Goal: Task Accomplishment & Management: Complete application form

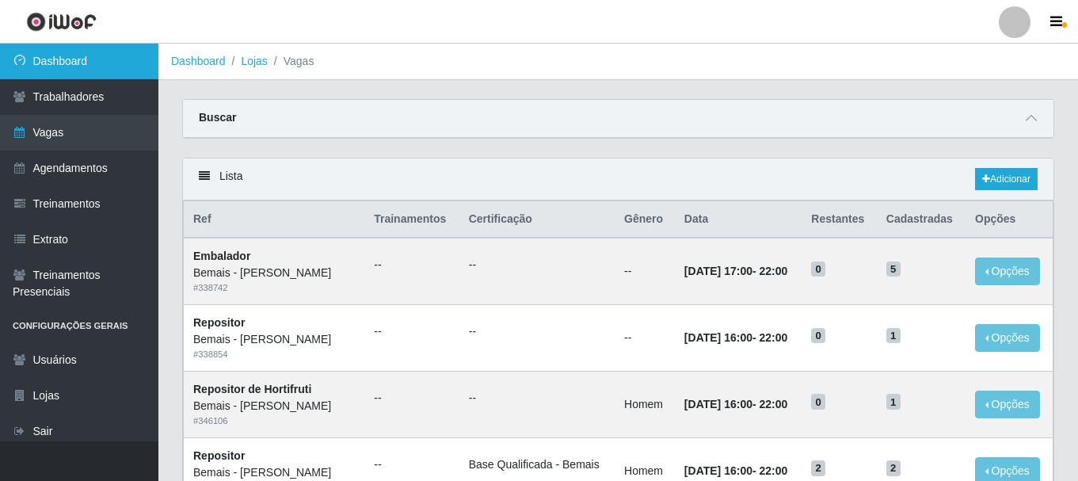
click at [85, 54] on link "Dashboard" at bounding box center [79, 62] width 158 height 36
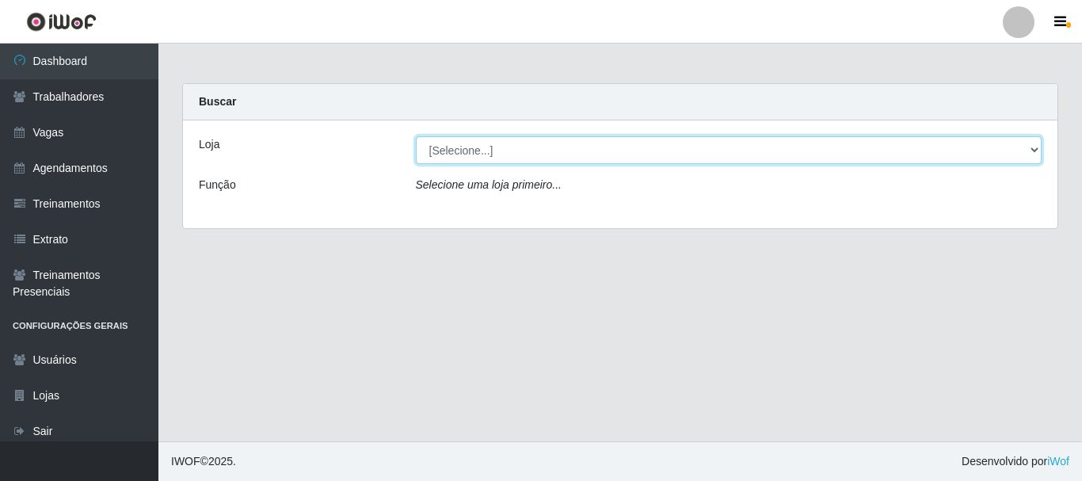
click at [595, 144] on select "[Selecione...] Bemais - Ruy Carneiro" at bounding box center [729, 150] width 626 height 28
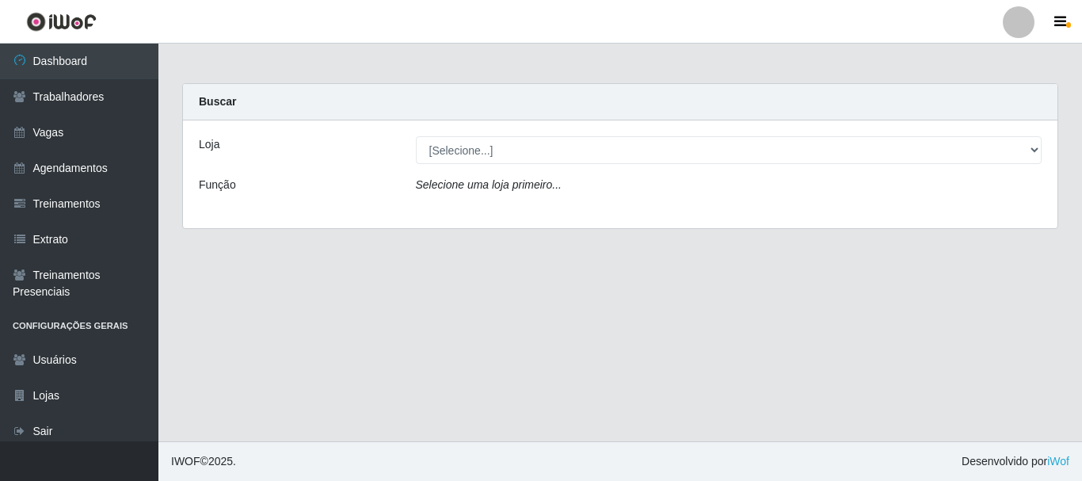
click at [587, 293] on main "Carregando... Buscar Loja [Selecione...] Bemais - Ruy Carneiro Função Selecione…" at bounding box center [619, 243] width 923 height 398
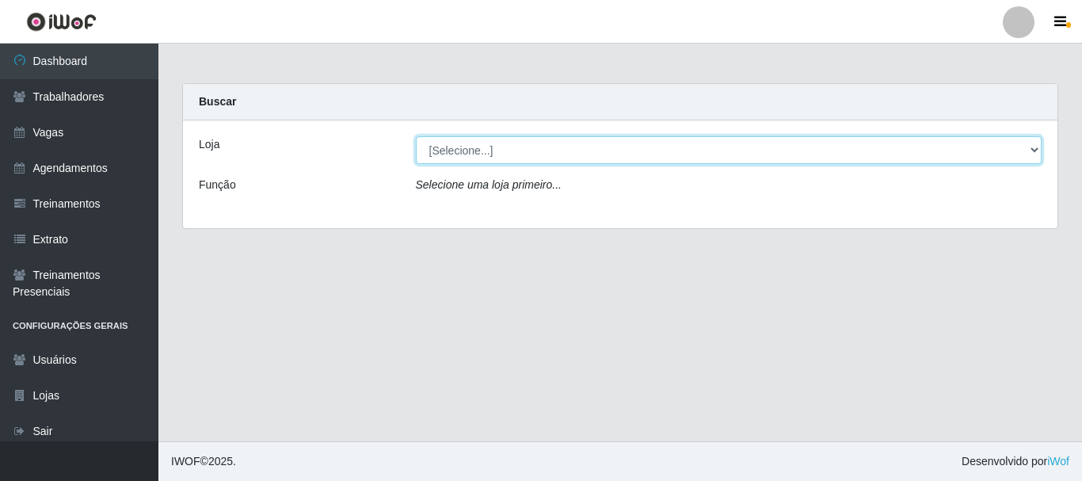
click at [546, 159] on select "[Selecione...] Bemais - Ruy Carneiro" at bounding box center [729, 150] width 626 height 28
click at [548, 158] on select "[Selecione...] Bemais - Ruy Carneiro" at bounding box center [729, 150] width 626 height 28
drag, startPoint x: 548, startPoint y: 157, endPoint x: 551, endPoint y: 197, distance: 40.5
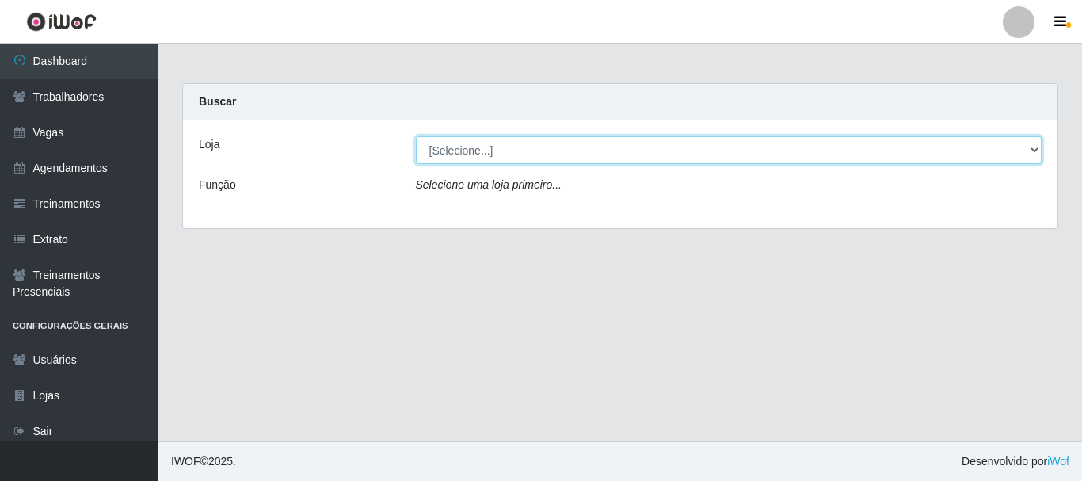
click at [551, 197] on div "Loja [Selecione...] Bemais - Ruy Carneiro Função Selecione uma loja primeiro..." at bounding box center [620, 174] width 874 height 108
select select "230"
click at [416, 136] on select "[Selecione...] Bemais - Ruy Carneiro" at bounding box center [729, 150] width 626 height 28
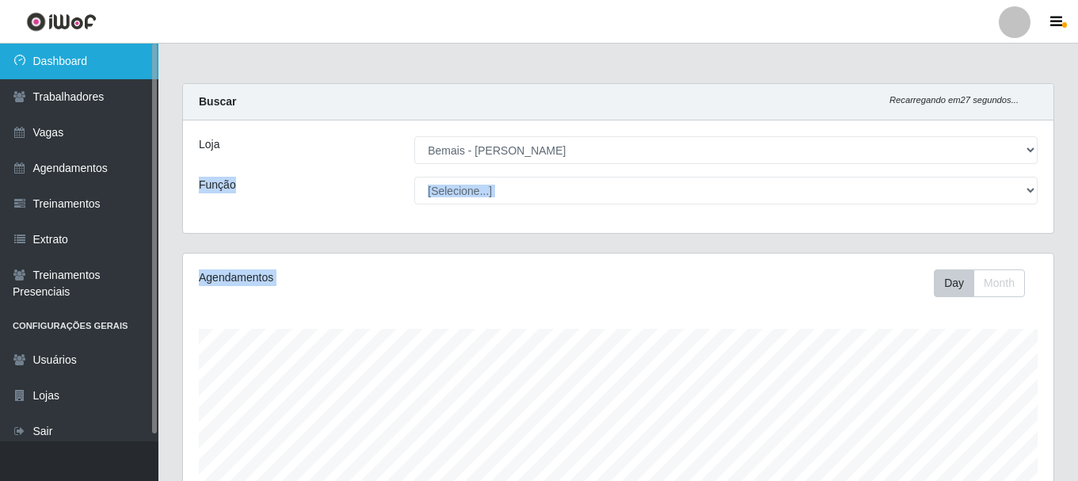
scroll to position [329, 870]
click at [51, 61] on link "Dashboard" at bounding box center [79, 62] width 158 height 36
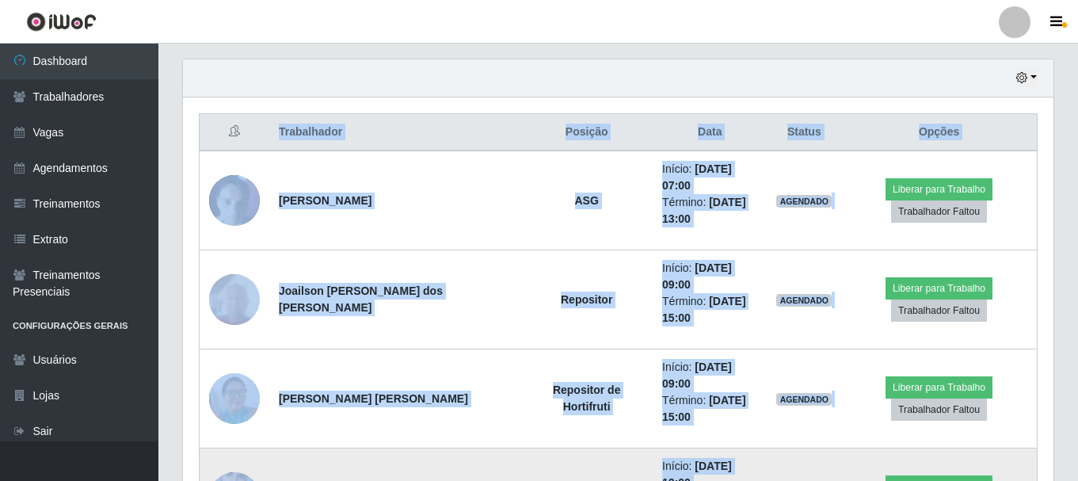
scroll to position [713, 0]
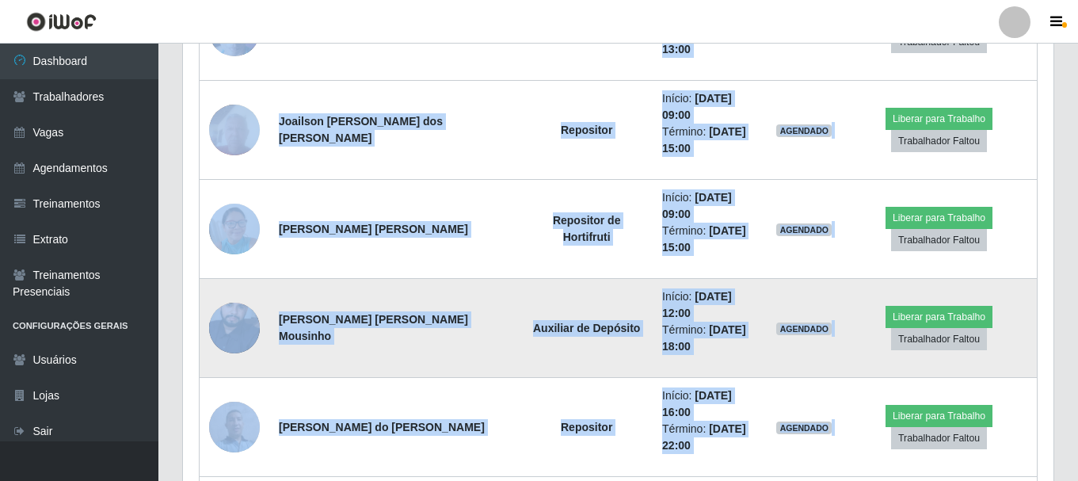
click at [596, 279] on td "Auxiliar de Depósito" at bounding box center [586, 328] width 132 height 99
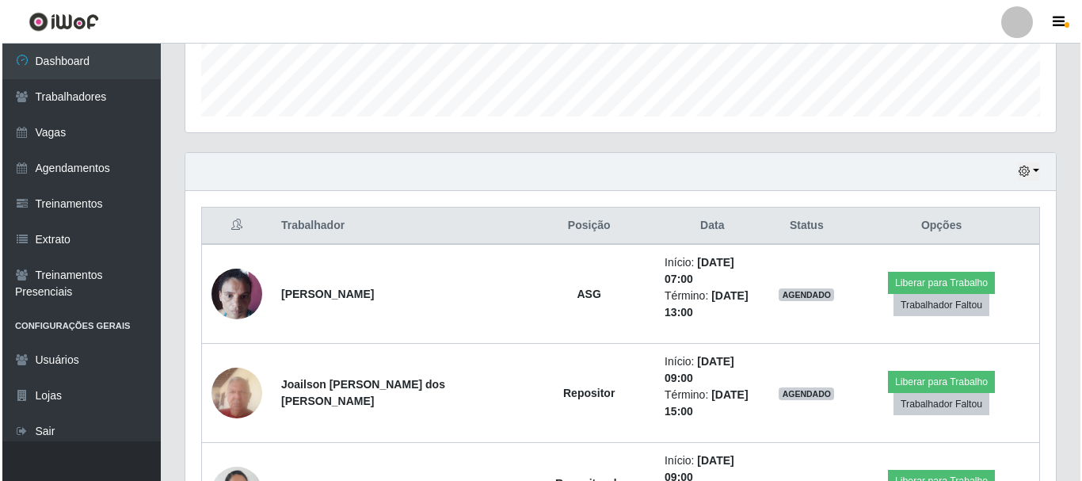
scroll to position [554, 0]
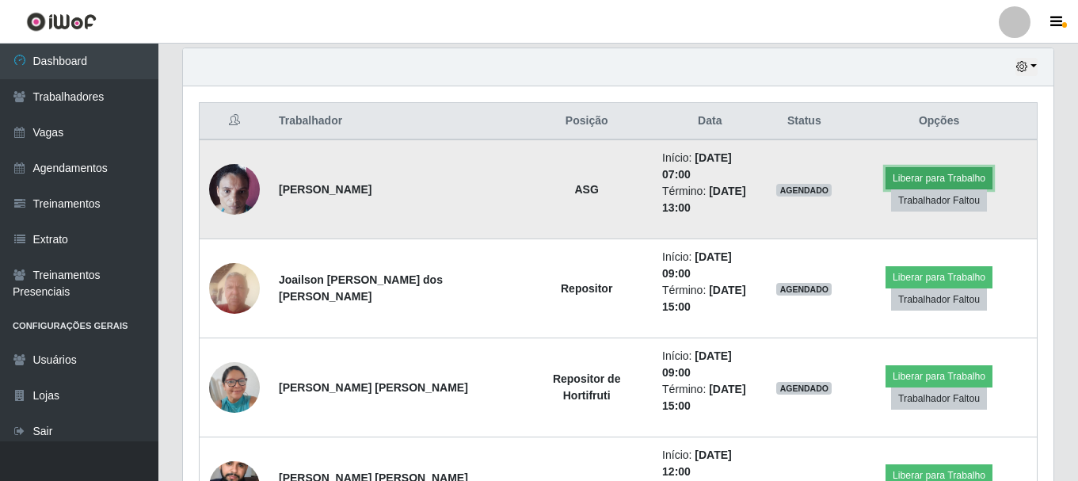
click at [914, 167] on button "Liberar para Trabalho" at bounding box center [938, 178] width 107 height 22
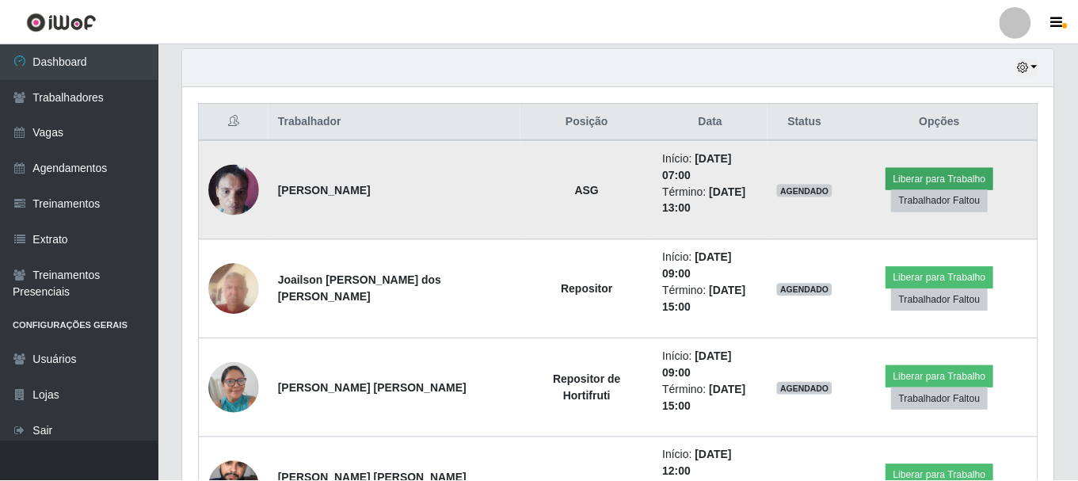
scroll to position [329, 862]
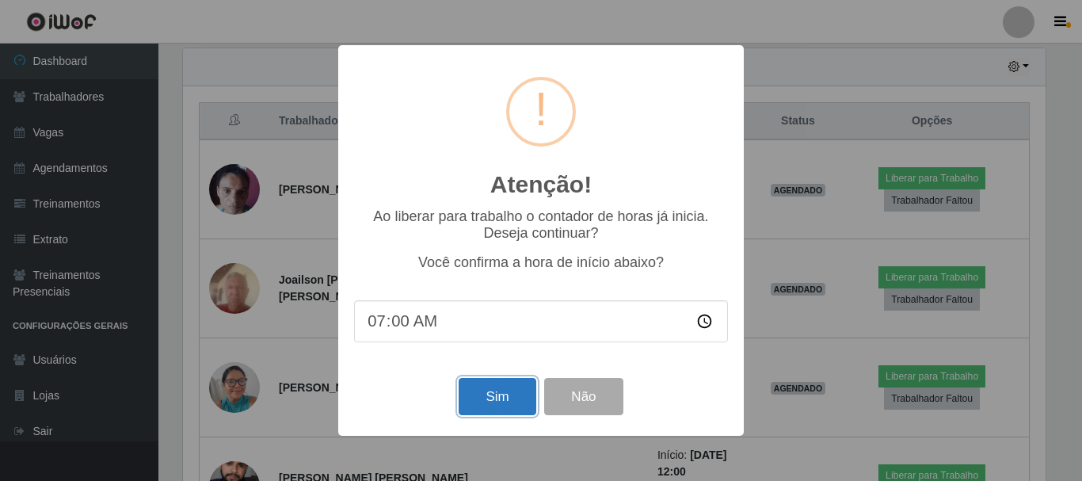
click at [519, 405] on button "Sim" at bounding box center [497, 396] width 77 height 37
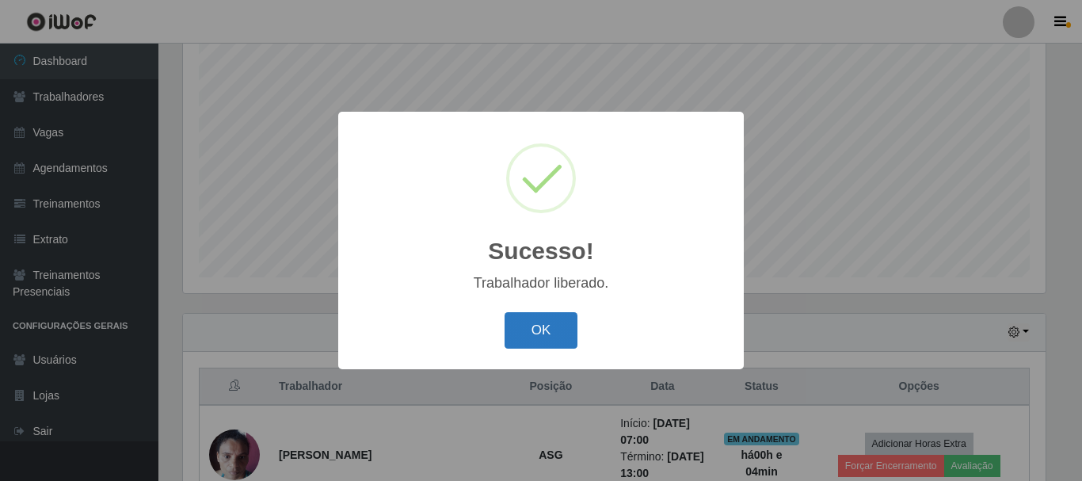
click at [534, 323] on button "OK" at bounding box center [541, 330] width 74 height 37
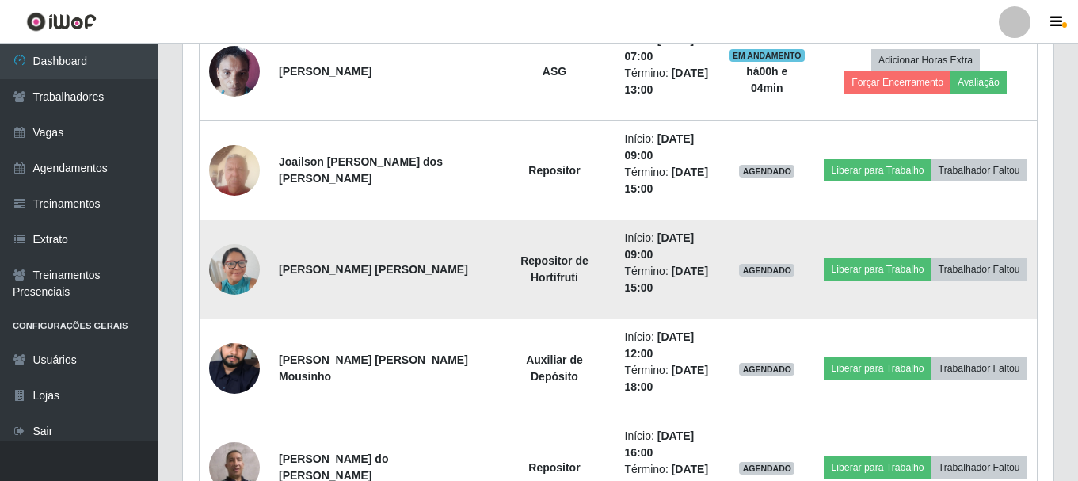
scroll to position [764, 0]
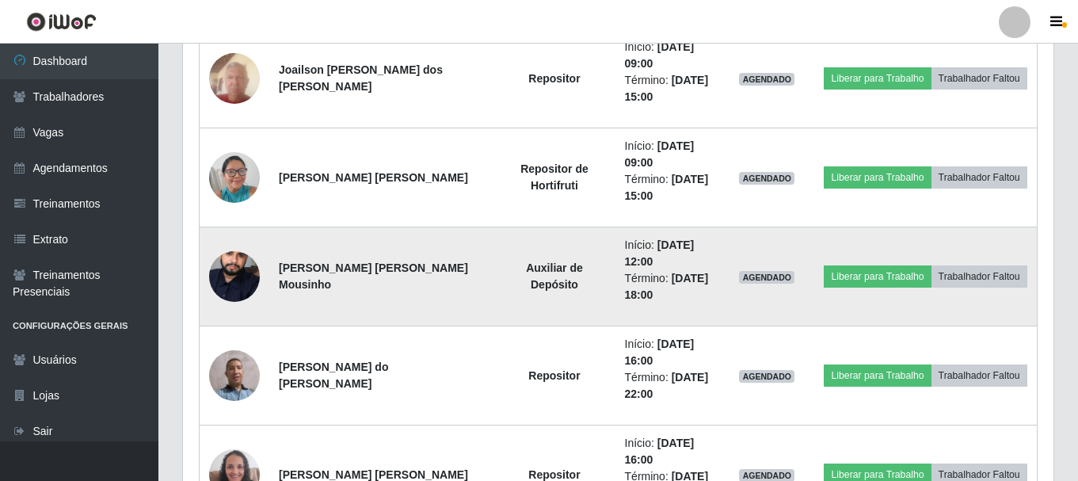
click at [230, 269] on img at bounding box center [234, 277] width 51 height 86
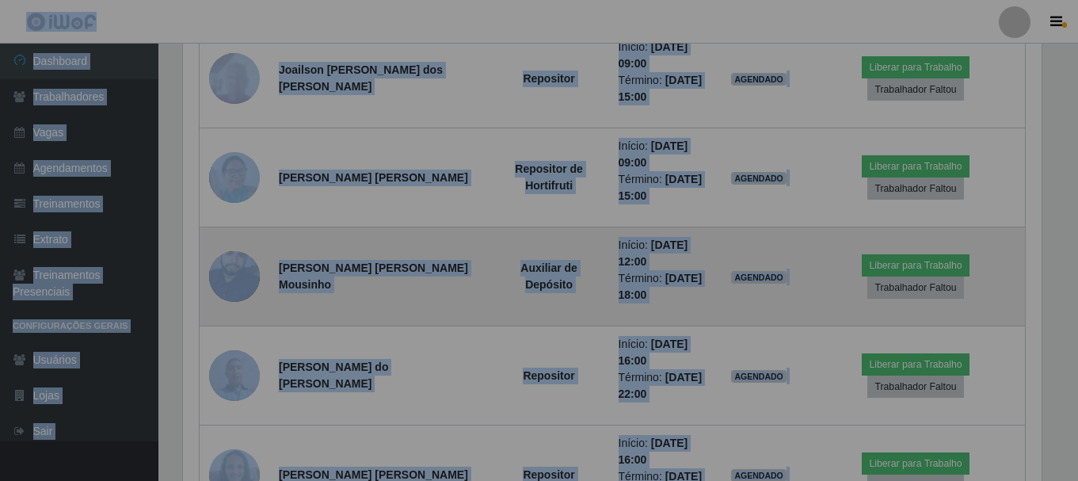
scroll to position [329, 870]
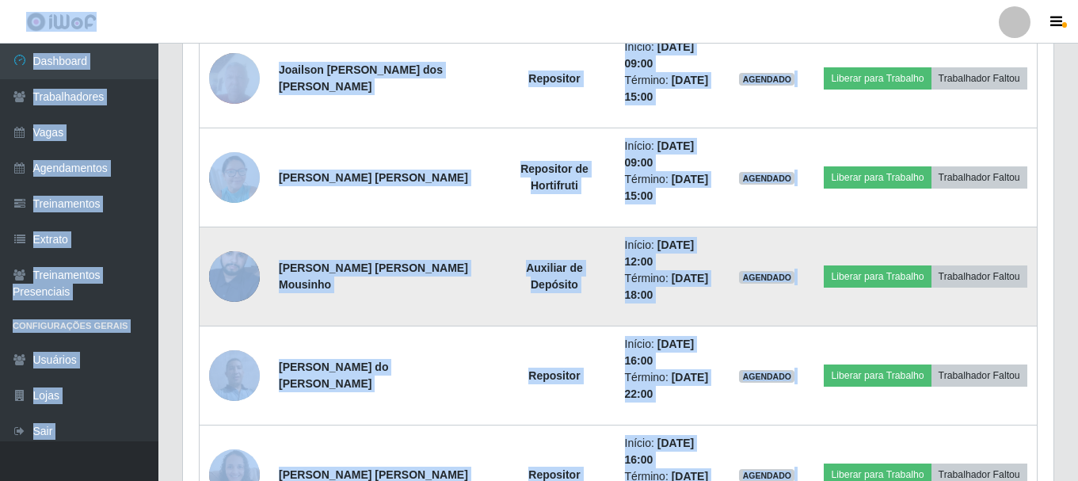
click at [230, 269] on img at bounding box center [234, 277] width 51 height 86
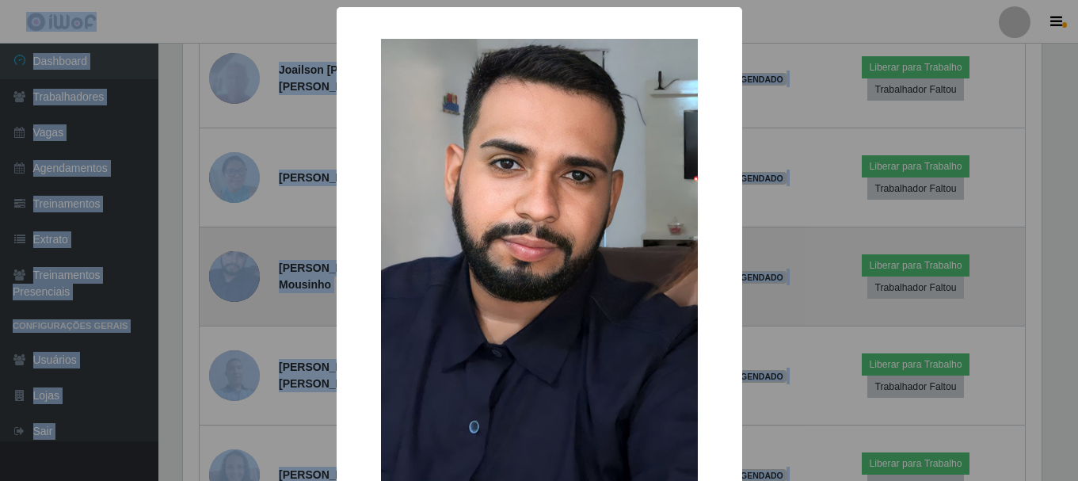
scroll to position [329, 862]
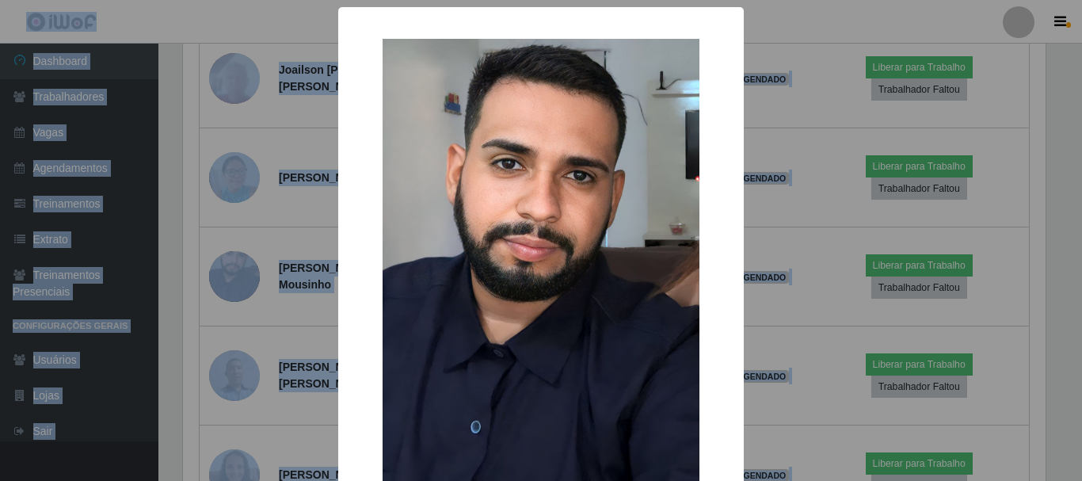
click at [230, 267] on div "× OK Cancel" at bounding box center [541, 240] width 1082 height 481
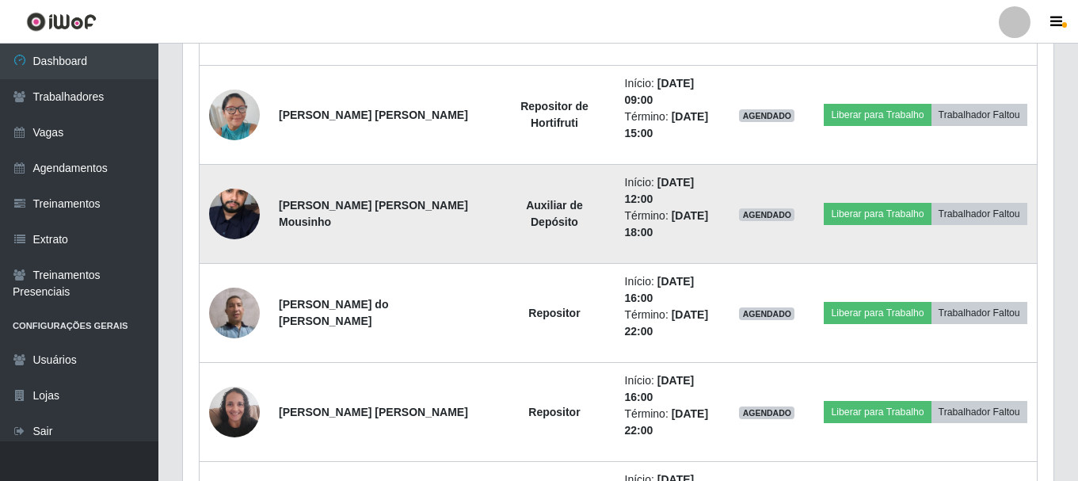
scroll to position [843, 0]
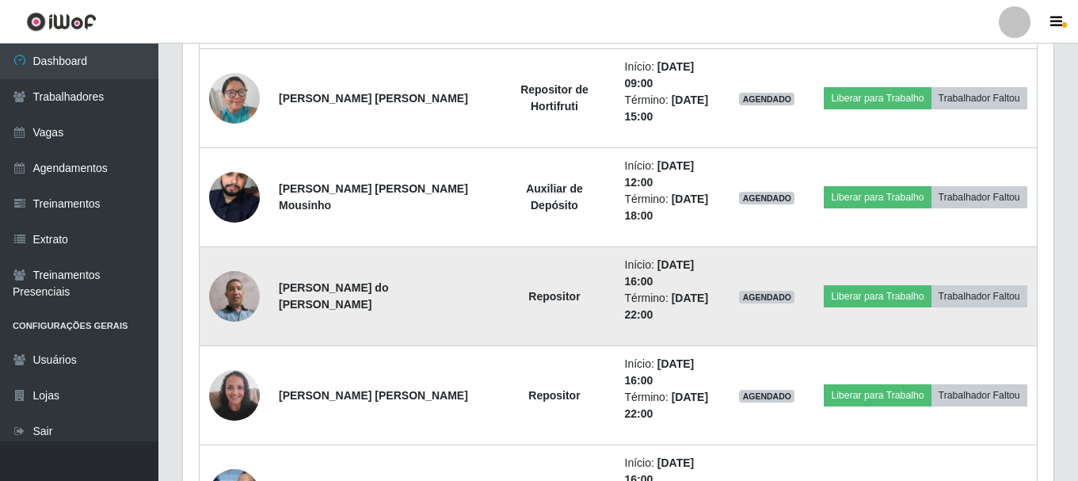
click at [238, 293] on img at bounding box center [234, 296] width 51 height 51
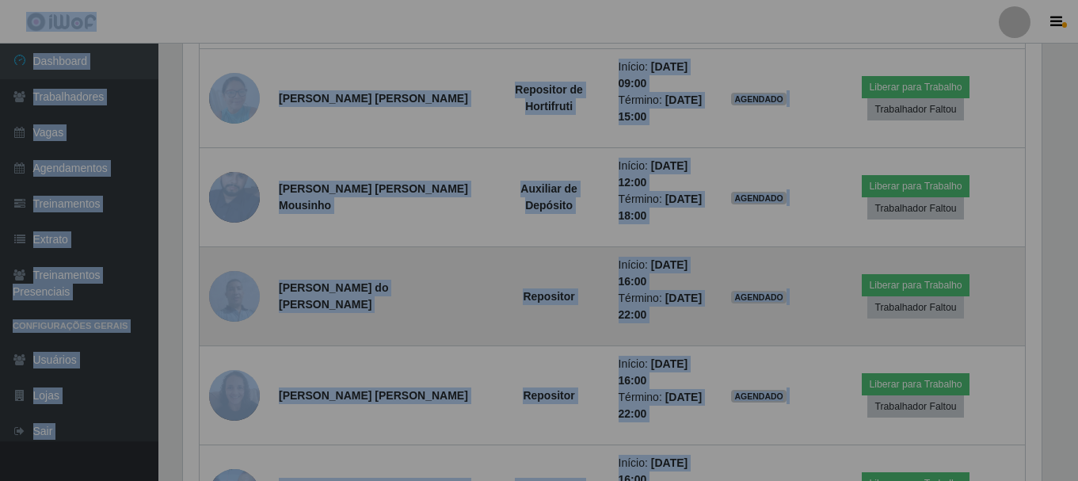
scroll to position [329, 870]
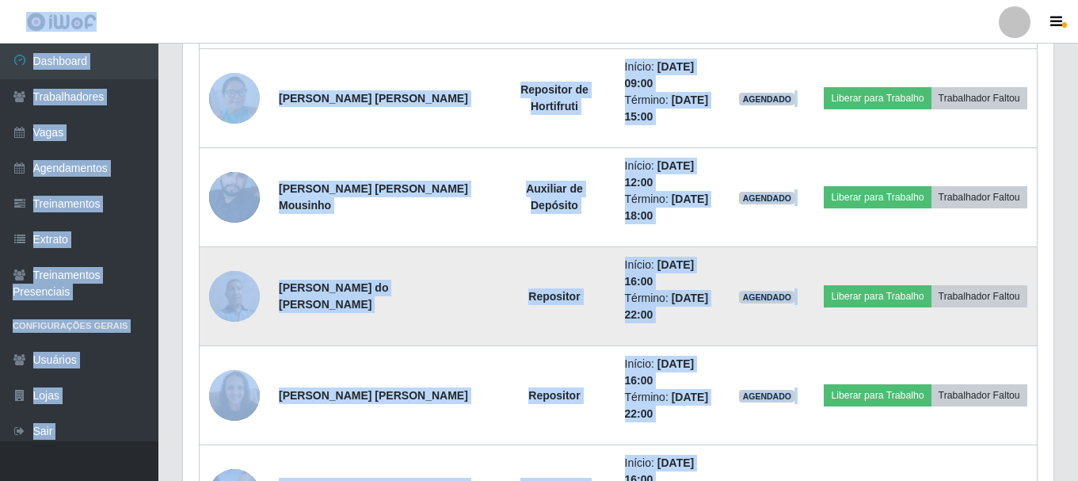
click at [238, 293] on img at bounding box center [234, 296] width 51 height 51
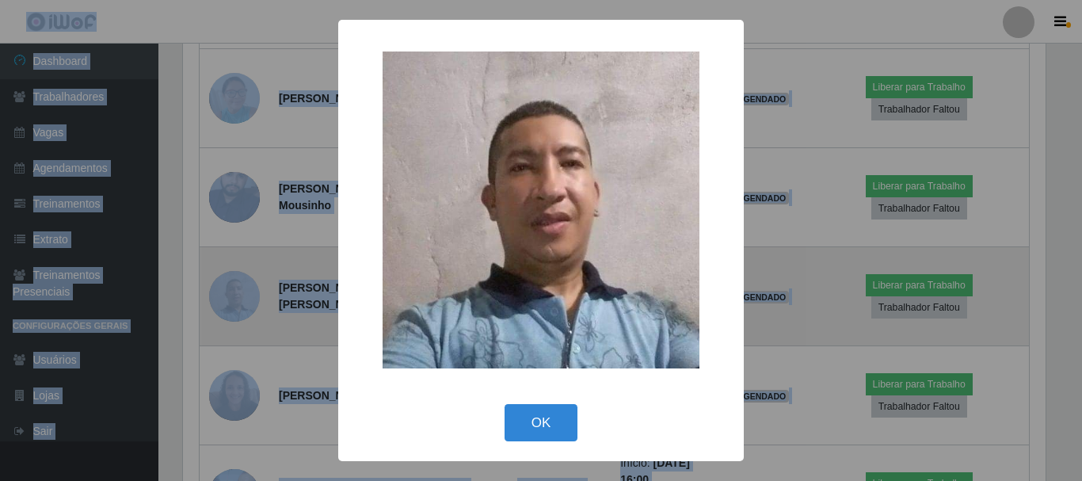
click at [238, 293] on div "× OK Cancel" at bounding box center [541, 240] width 1082 height 481
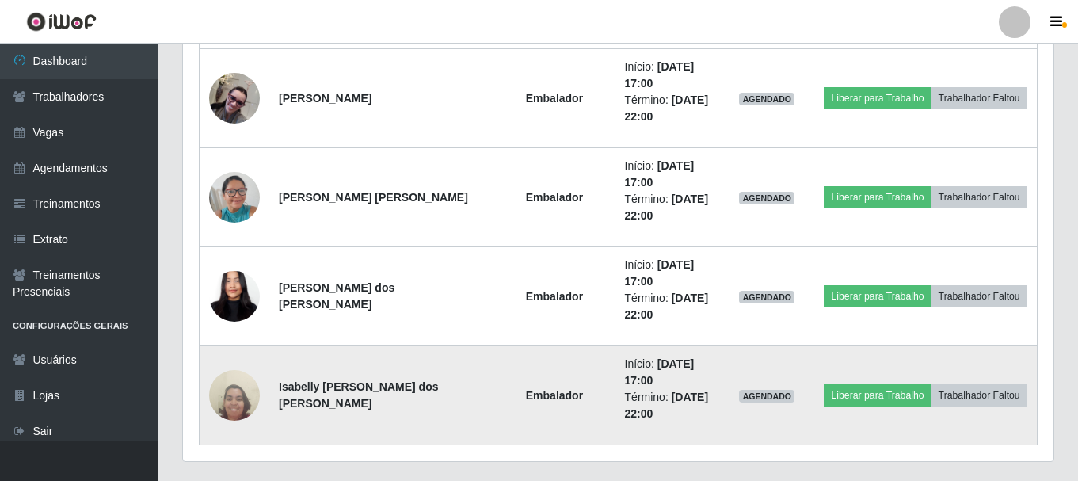
scroll to position [1675, 0]
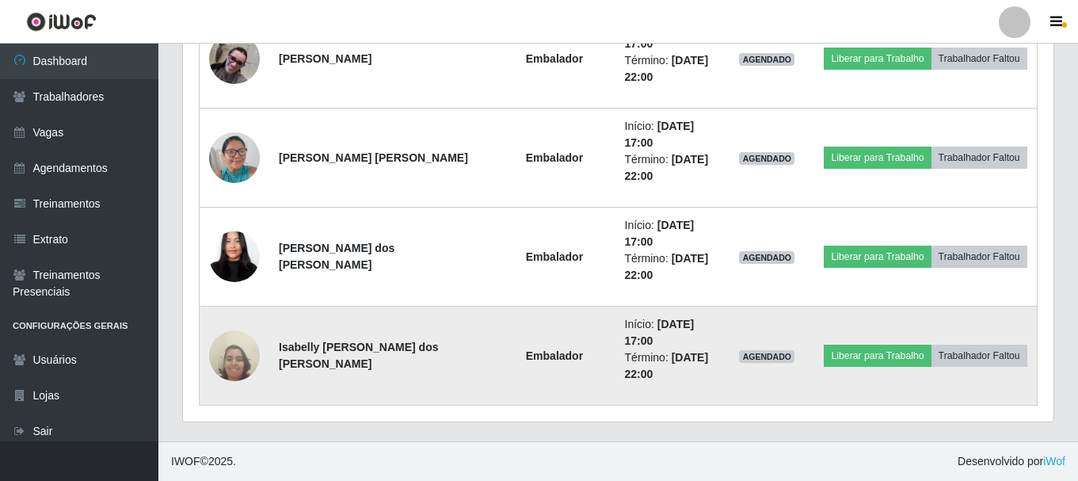
click at [233, 359] on img at bounding box center [234, 356] width 51 height 68
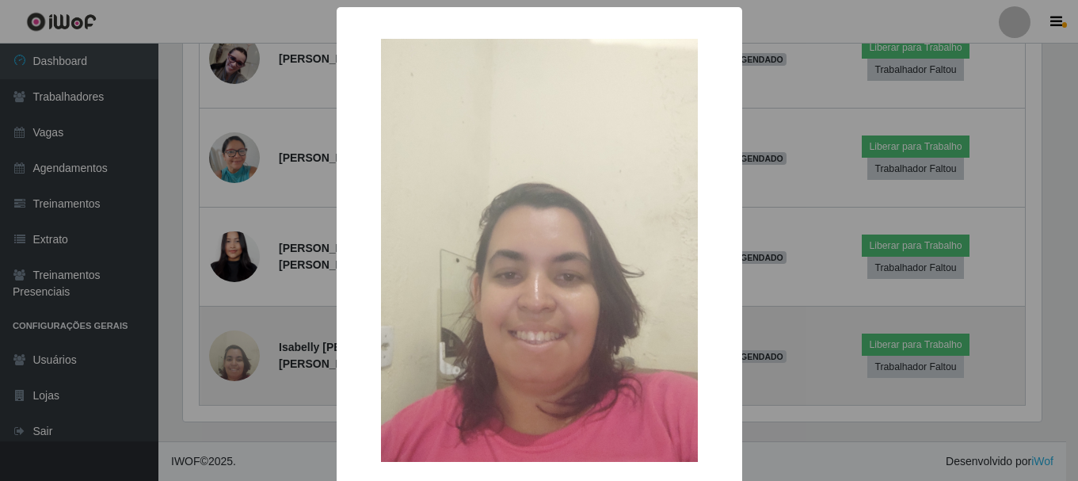
scroll to position [329, 862]
click at [233, 359] on div "× OK Cancel" at bounding box center [541, 240] width 1082 height 481
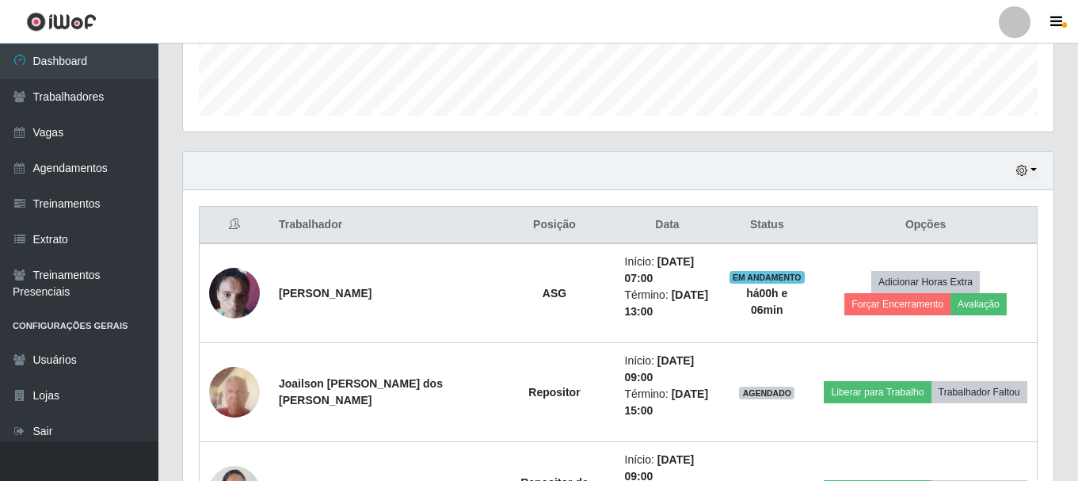
scroll to position [408, 0]
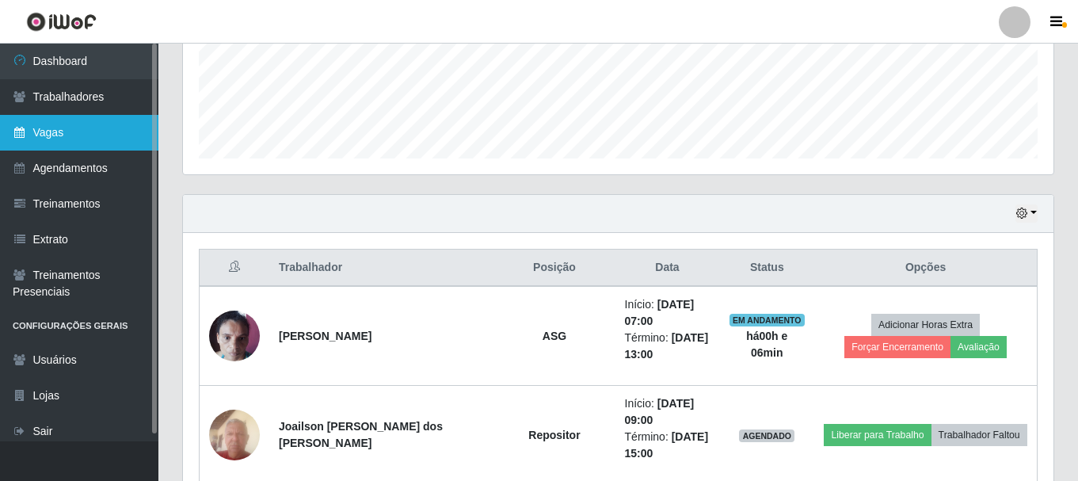
click at [45, 139] on link "Vagas" at bounding box center [79, 133] width 158 height 36
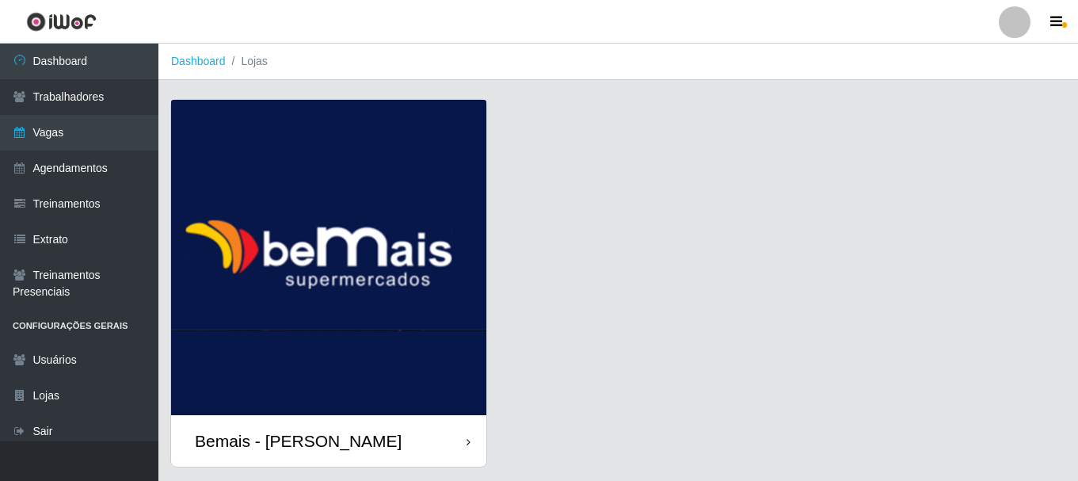
click at [390, 446] on div "Bemais - [PERSON_NAME]" at bounding box center [328, 440] width 315 height 51
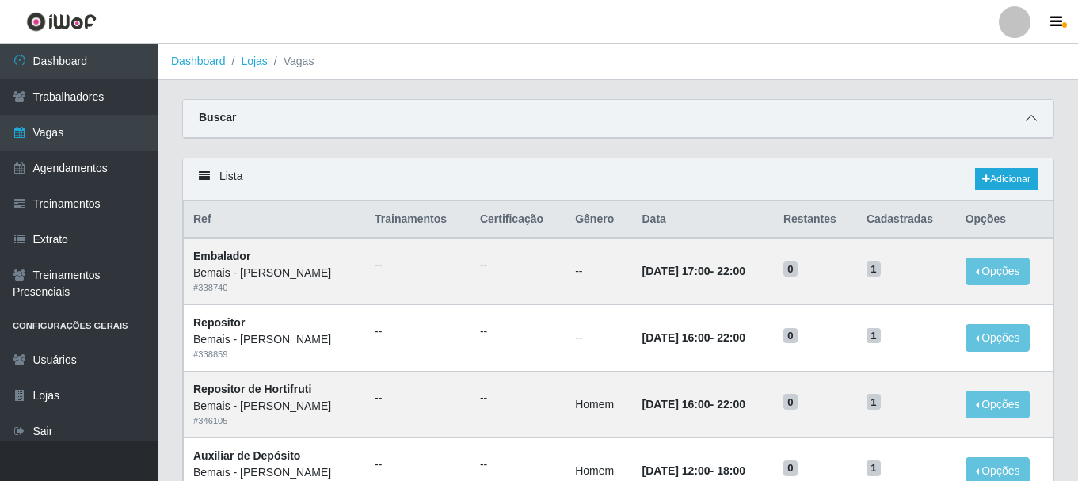
click at [1028, 121] on icon at bounding box center [1031, 117] width 11 height 11
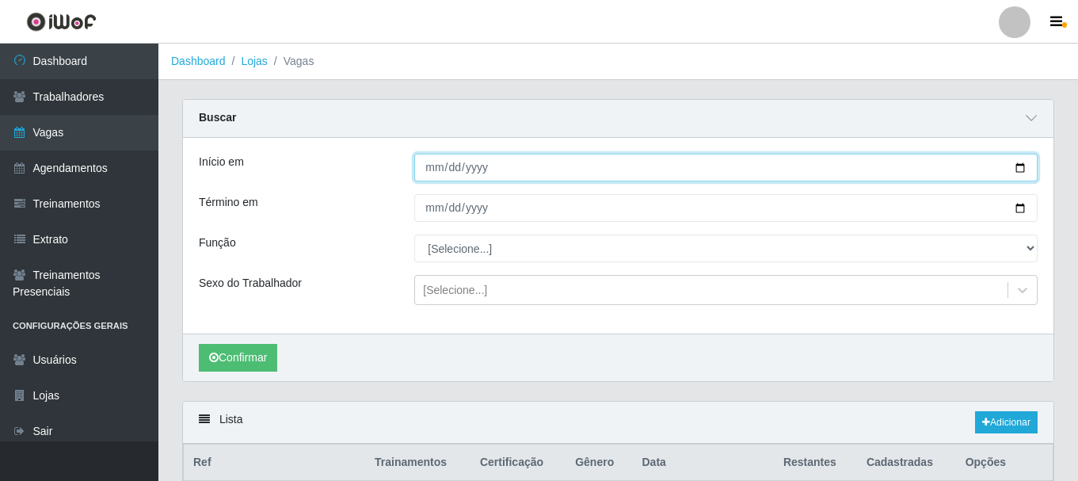
click at [1018, 167] on input "Início em" at bounding box center [725, 168] width 623 height 28
type input "2025-09-23"
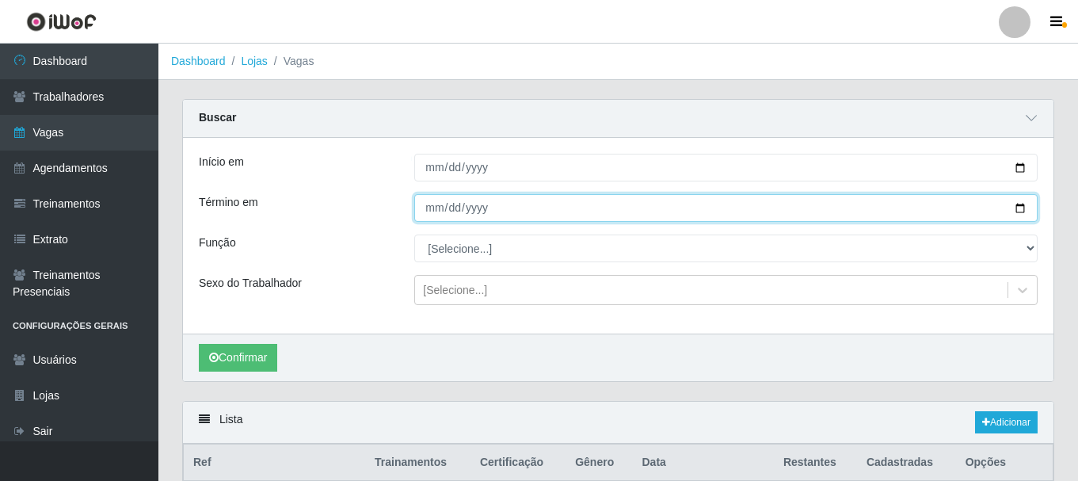
click at [1026, 214] on input "Término em" at bounding box center [725, 208] width 623 height 28
type input "[DATE]"
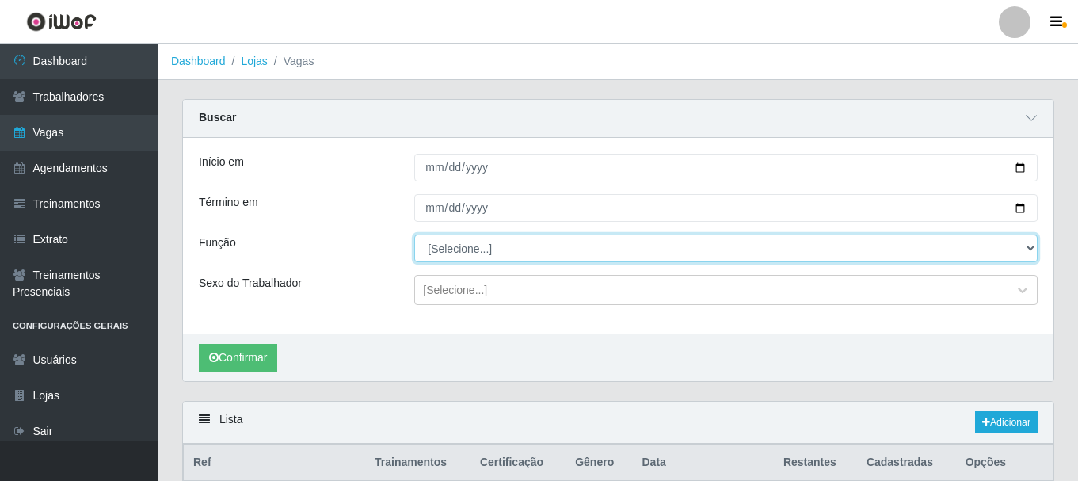
click at [950, 255] on select "[Selecione...] ASG ASG + ASG ++ Auxiliar de Depósito Auxiliar de Depósito + Aux…" at bounding box center [725, 248] width 623 height 28
select select "1"
click at [414, 235] on select "[Selecione...] ASG ASG + ASG ++ Auxiliar de Depósito Auxiliar de Depósito + Aux…" at bounding box center [725, 248] width 623 height 28
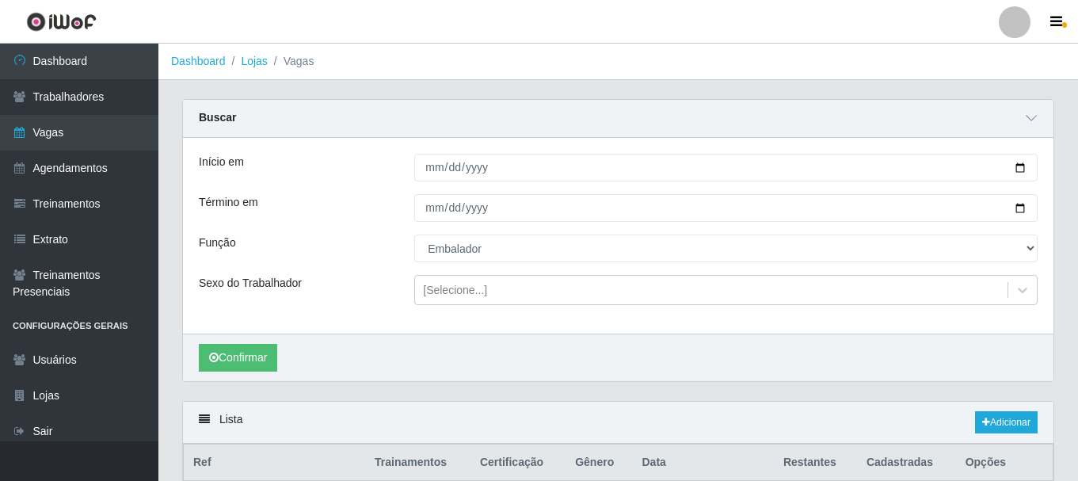
click at [237, 344] on div "Confirmar" at bounding box center [618, 357] width 870 height 48
click at [268, 360] on button "Confirmar" at bounding box center [238, 358] width 78 height 28
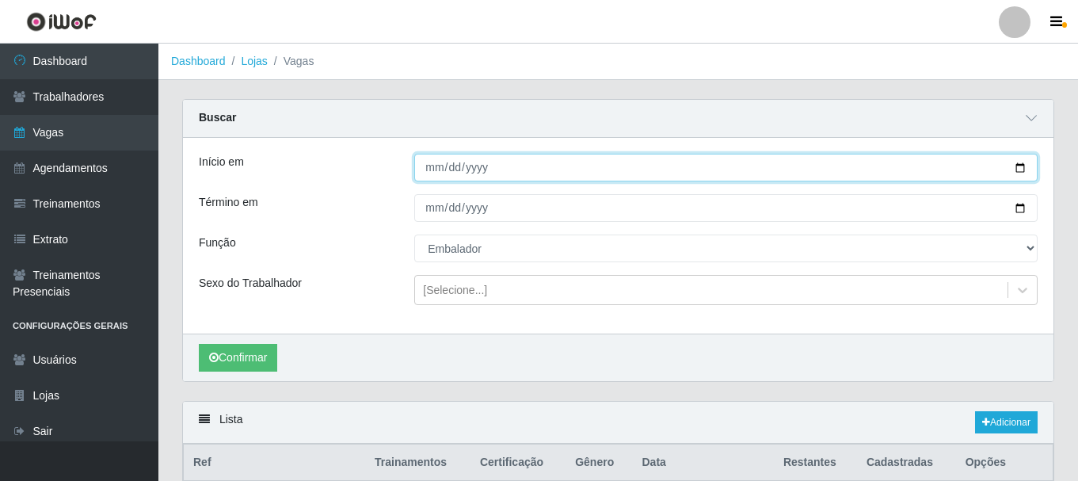
drag, startPoint x: 1016, startPoint y: 168, endPoint x: 999, endPoint y: 162, distance: 18.3
click at [1014, 168] on input "2025-09-23" at bounding box center [725, 168] width 623 height 28
type input "[DATE]"
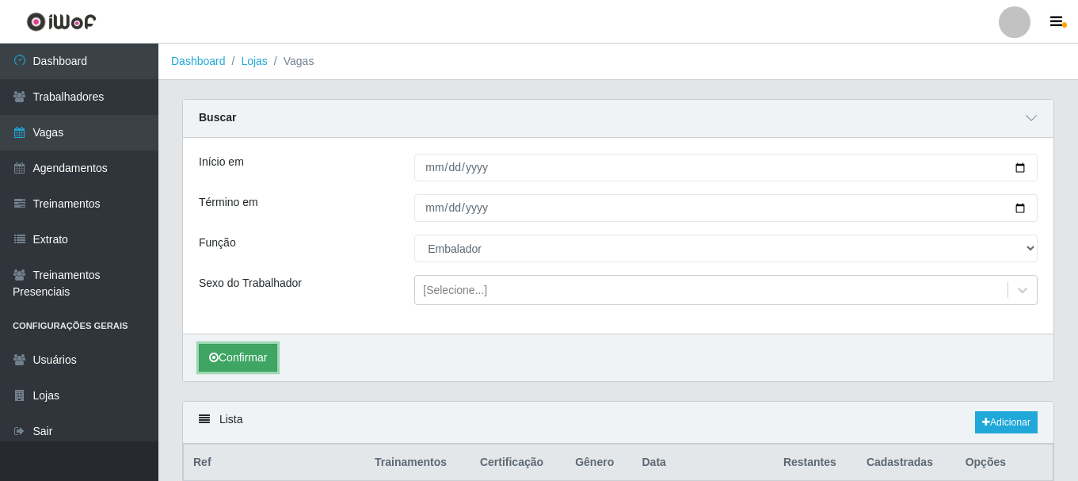
click at [271, 360] on button "Confirmar" at bounding box center [238, 358] width 78 height 28
click at [249, 353] on button "Confirmar" at bounding box center [238, 358] width 78 height 28
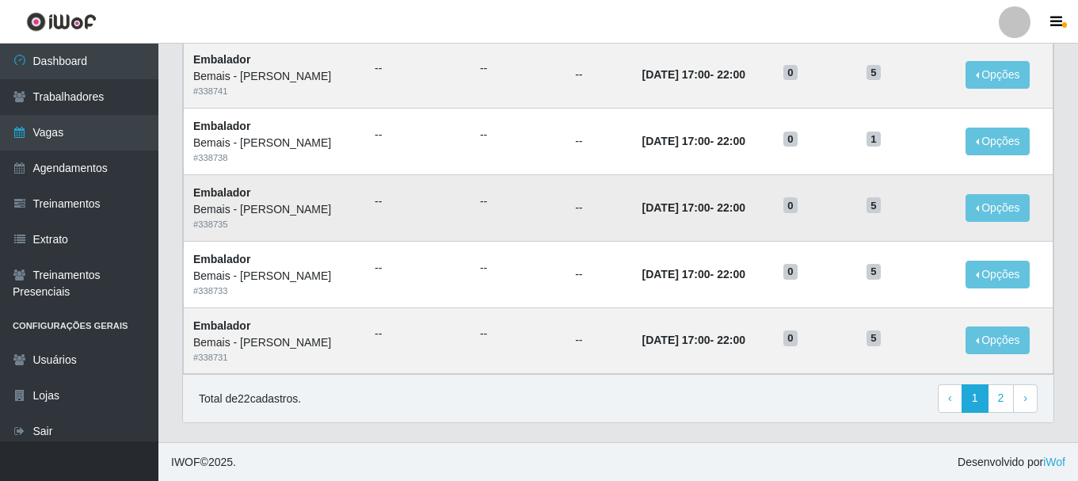
scroll to position [1105, 0]
click at [1009, 394] on link "2" at bounding box center [1001, 397] width 27 height 29
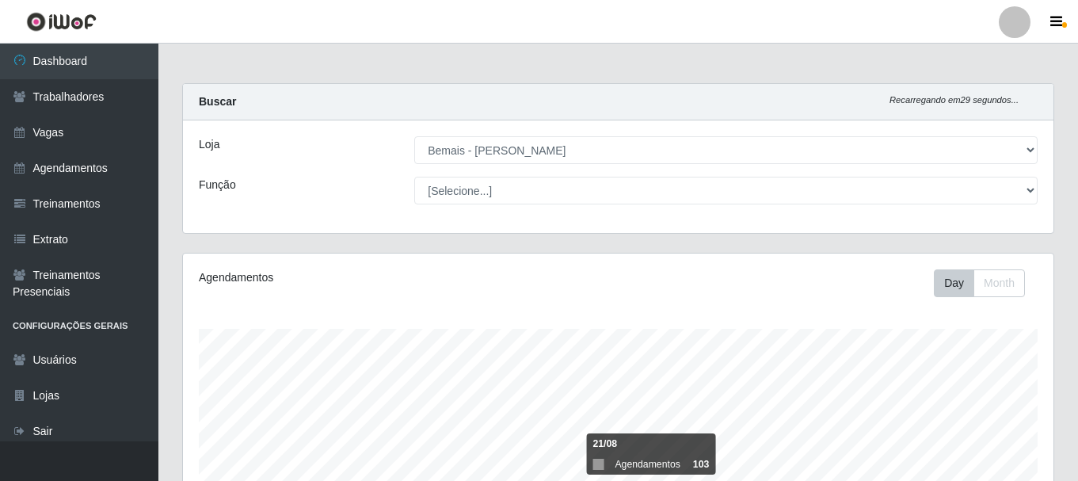
select select "230"
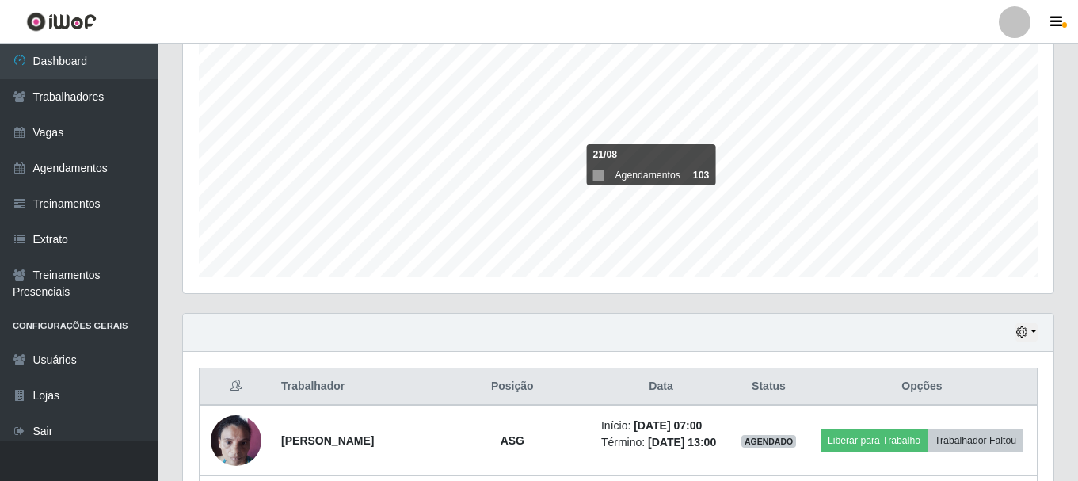
scroll to position [329, 870]
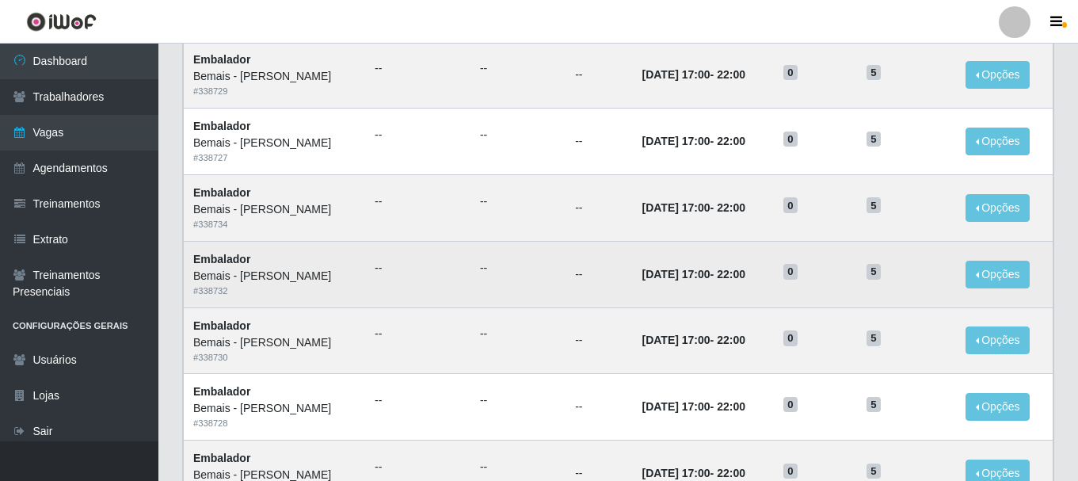
scroll to position [330, 0]
